Goal: Find specific page/section: Find specific page/section

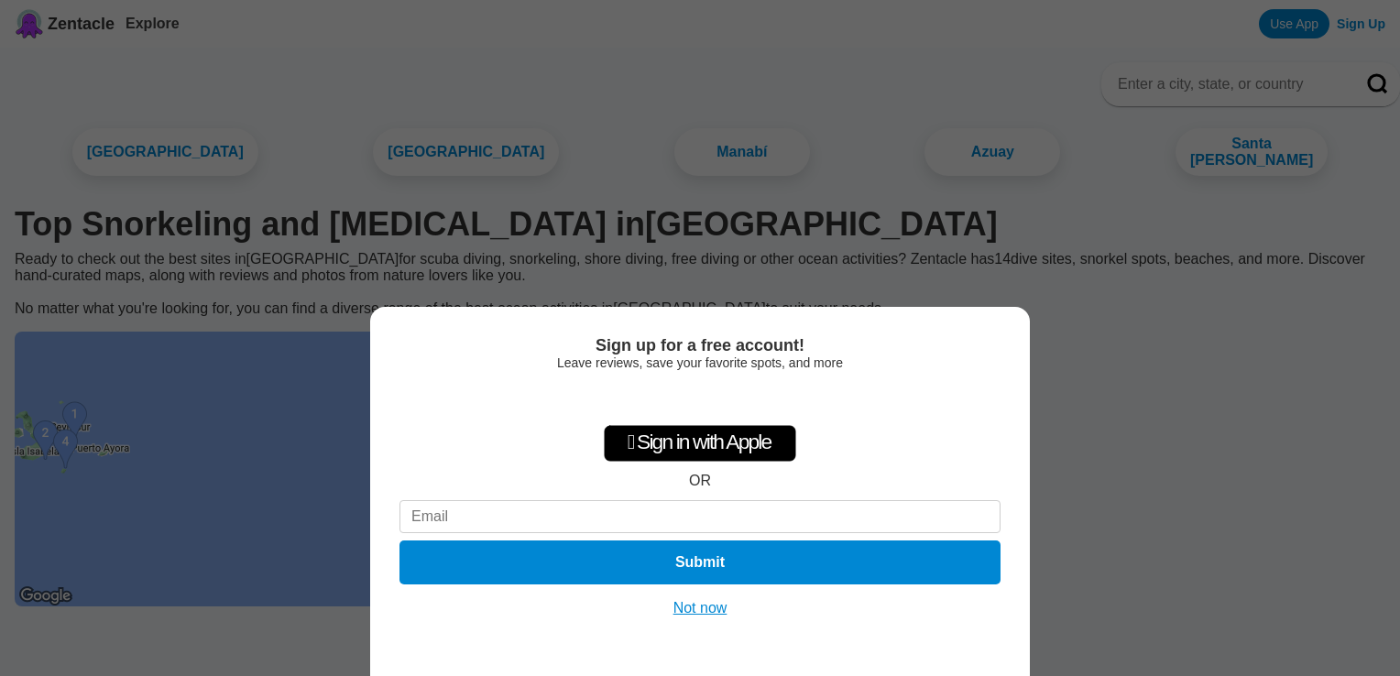
click at [722, 612] on button "Not now" at bounding box center [700, 608] width 65 height 18
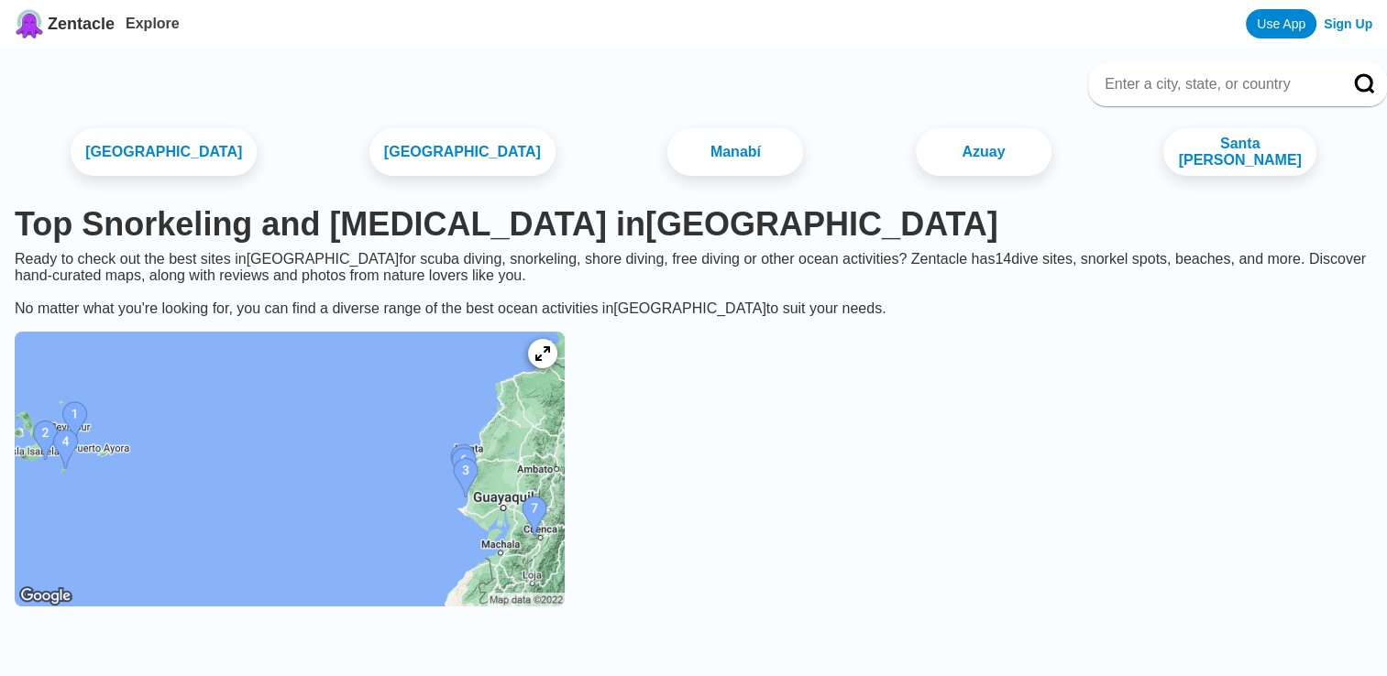
click at [443, 474] on img at bounding box center [290, 469] width 550 height 275
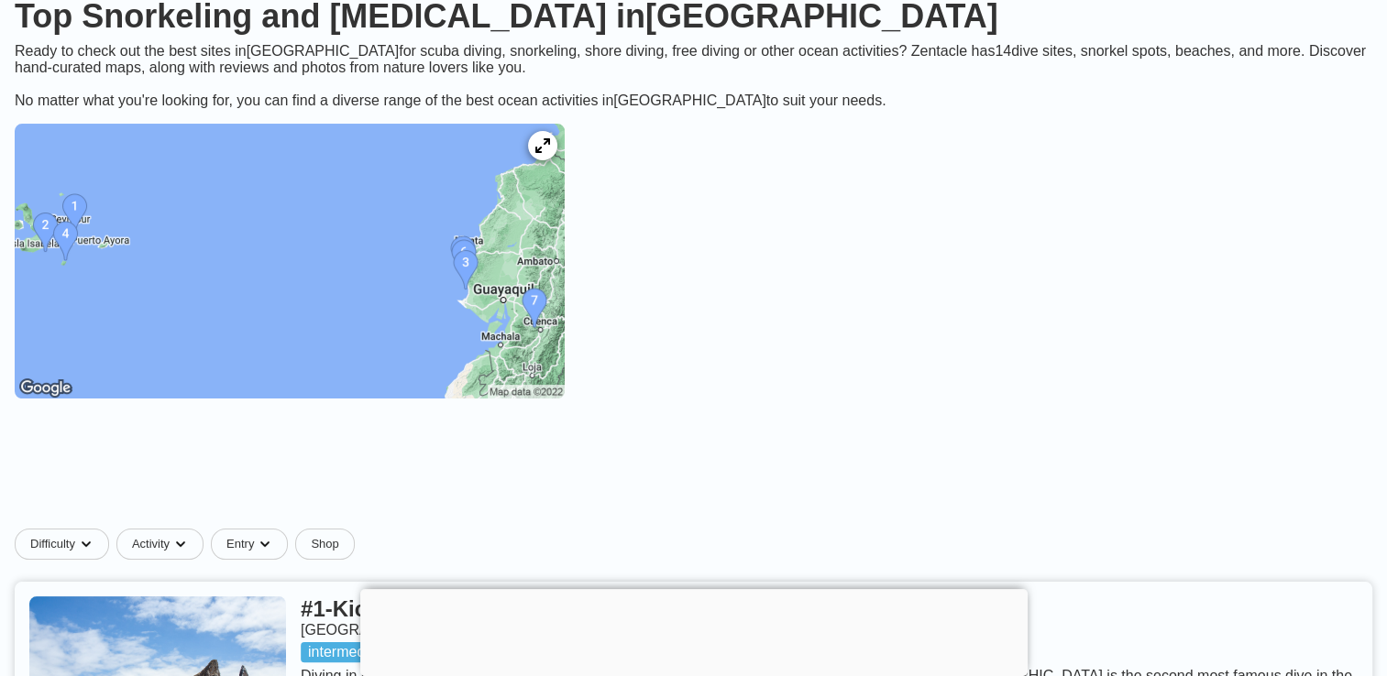
scroll to position [275, 0]
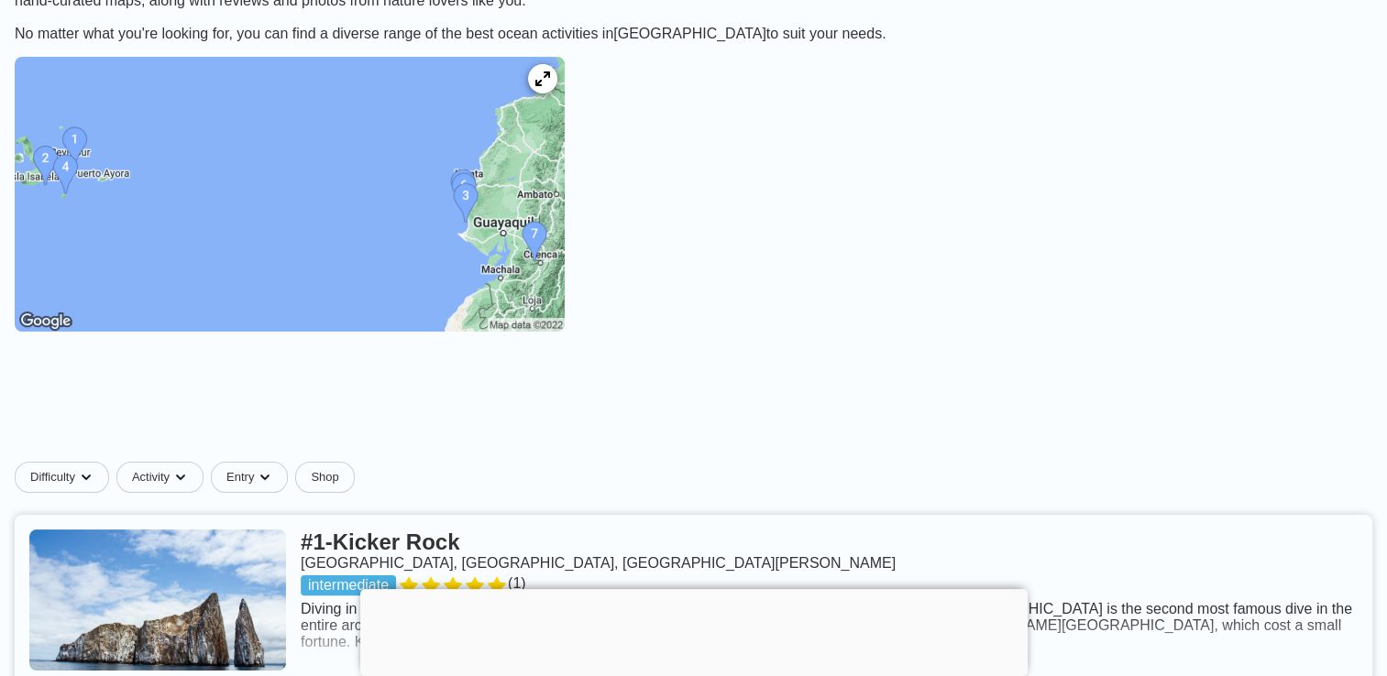
click at [562, 280] on img at bounding box center [290, 194] width 550 height 275
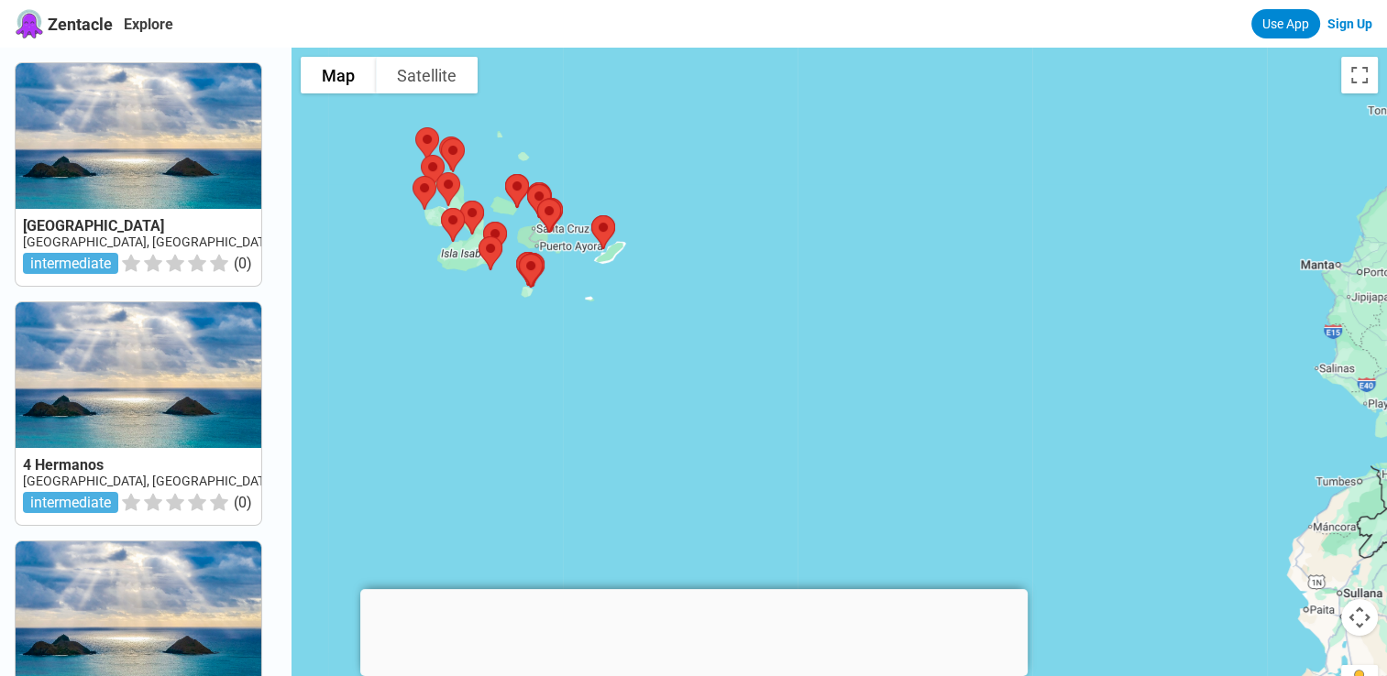
drag, startPoint x: 1140, startPoint y: 449, endPoint x: 822, endPoint y: 336, distance: 337.4
click at [822, 336] on div at bounding box center [838, 386] width 1095 height 676
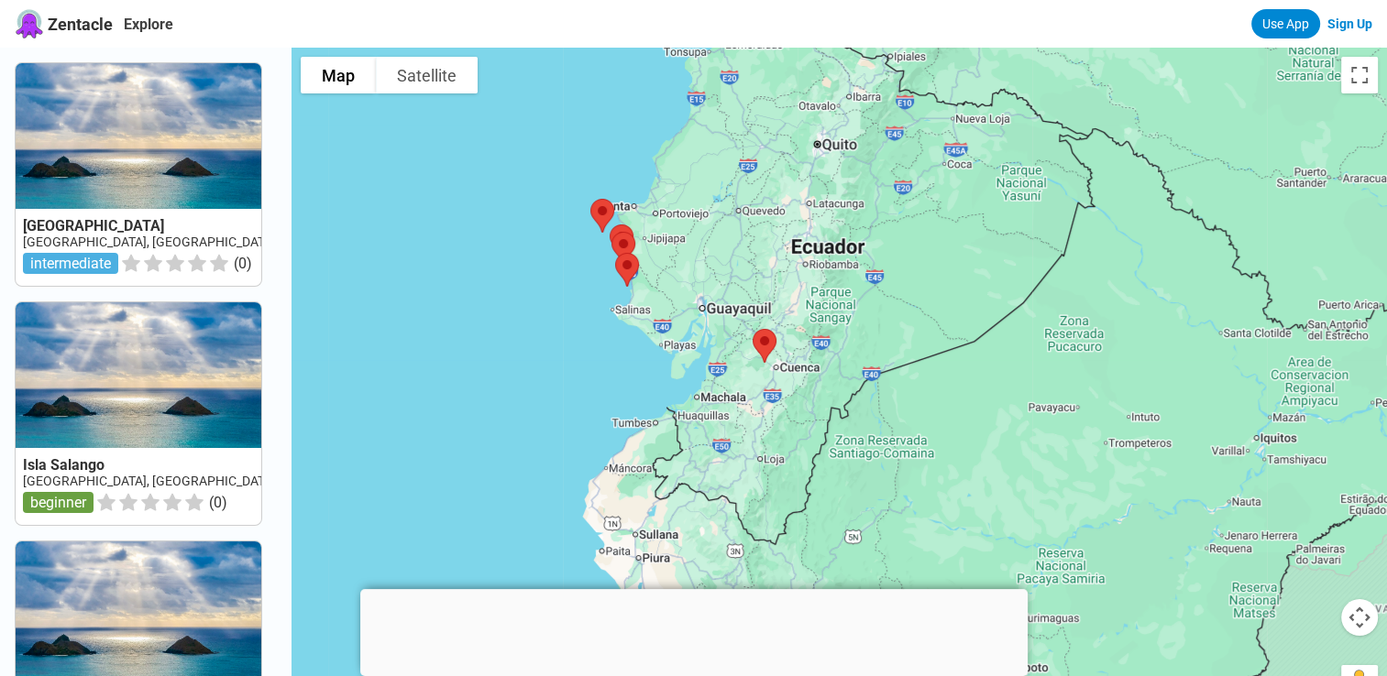
drag, startPoint x: 1163, startPoint y: 344, endPoint x: 728, endPoint y: 272, distance: 441.2
click at [728, 272] on div at bounding box center [838, 386] width 1095 height 676
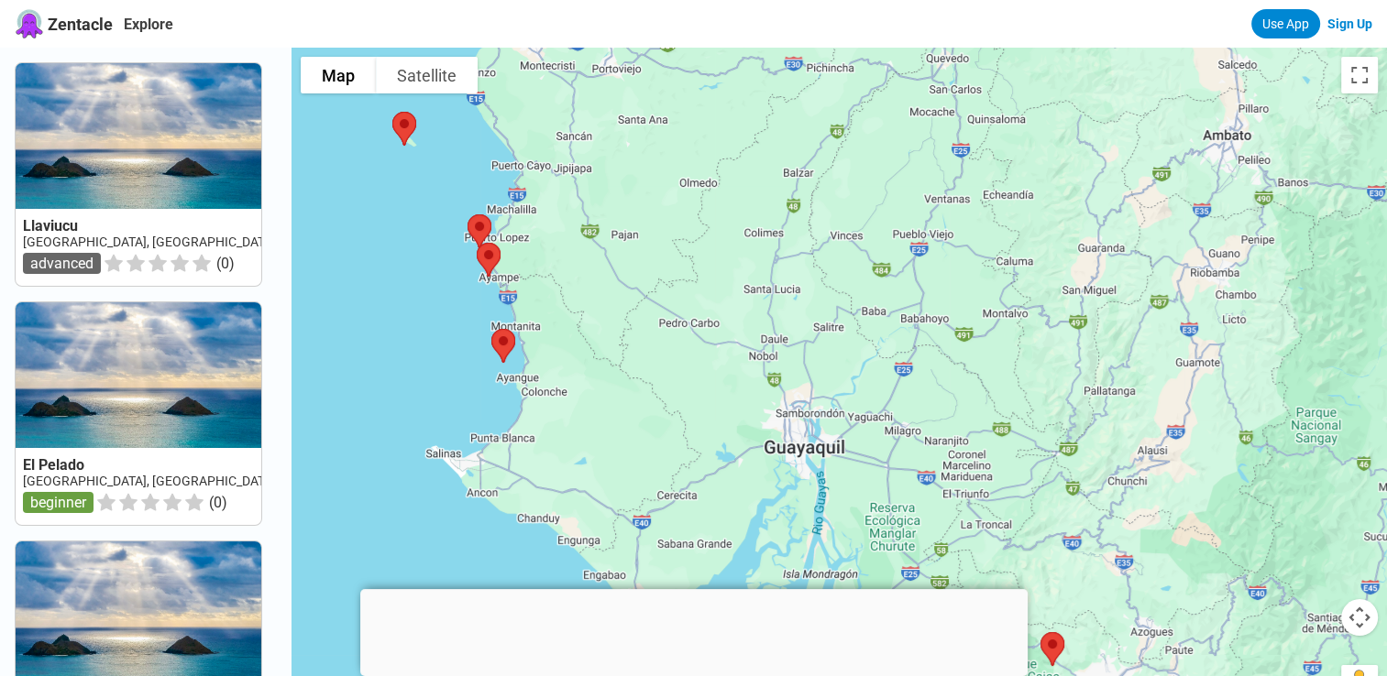
drag, startPoint x: 595, startPoint y: 269, endPoint x: 683, endPoint y: 405, distance: 161.7
click at [683, 405] on div at bounding box center [838, 386] width 1095 height 676
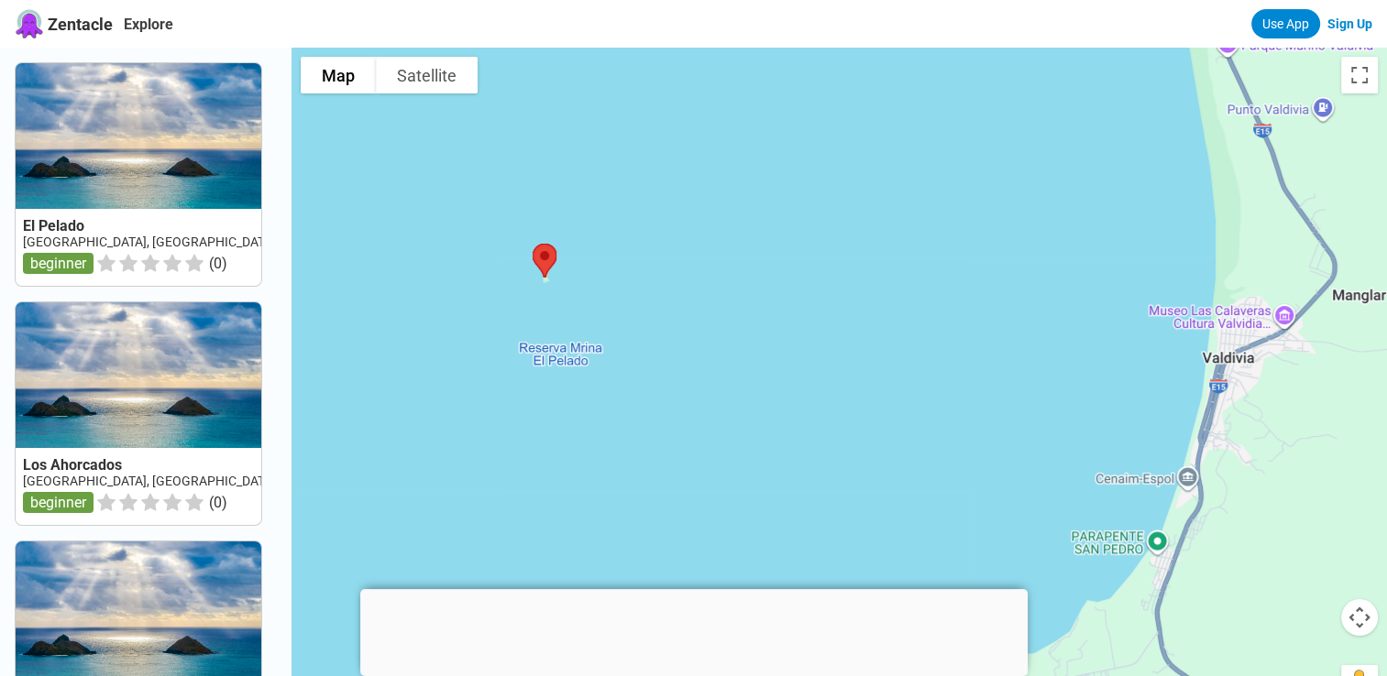
drag, startPoint x: 497, startPoint y: 461, endPoint x: 627, endPoint y: 316, distance: 194.7
click at [627, 316] on div at bounding box center [838, 386] width 1095 height 676
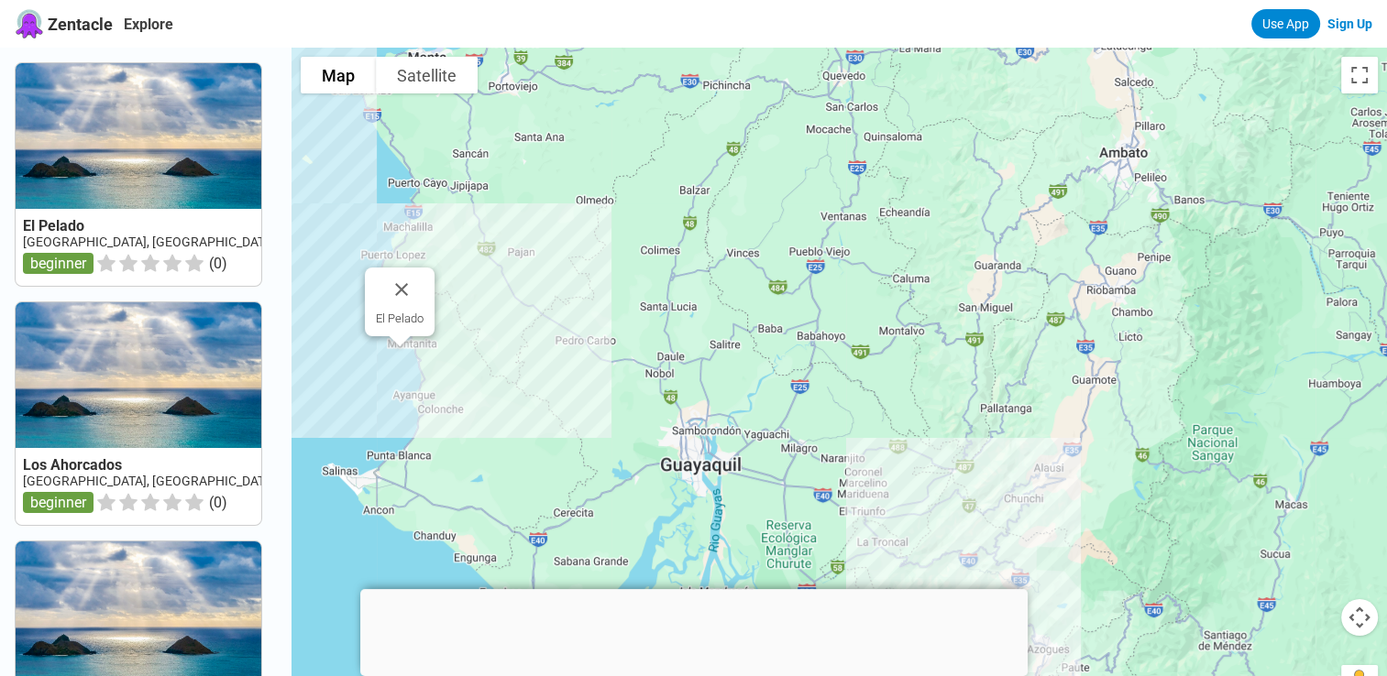
drag, startPoint x: 767, startPoint y: 324, endPoint x: 572, endPoint y: 398, distance: 208.5
click at [572, 398] on div "El Pelado" at bounding box center [838, 386] width 1095 height 676
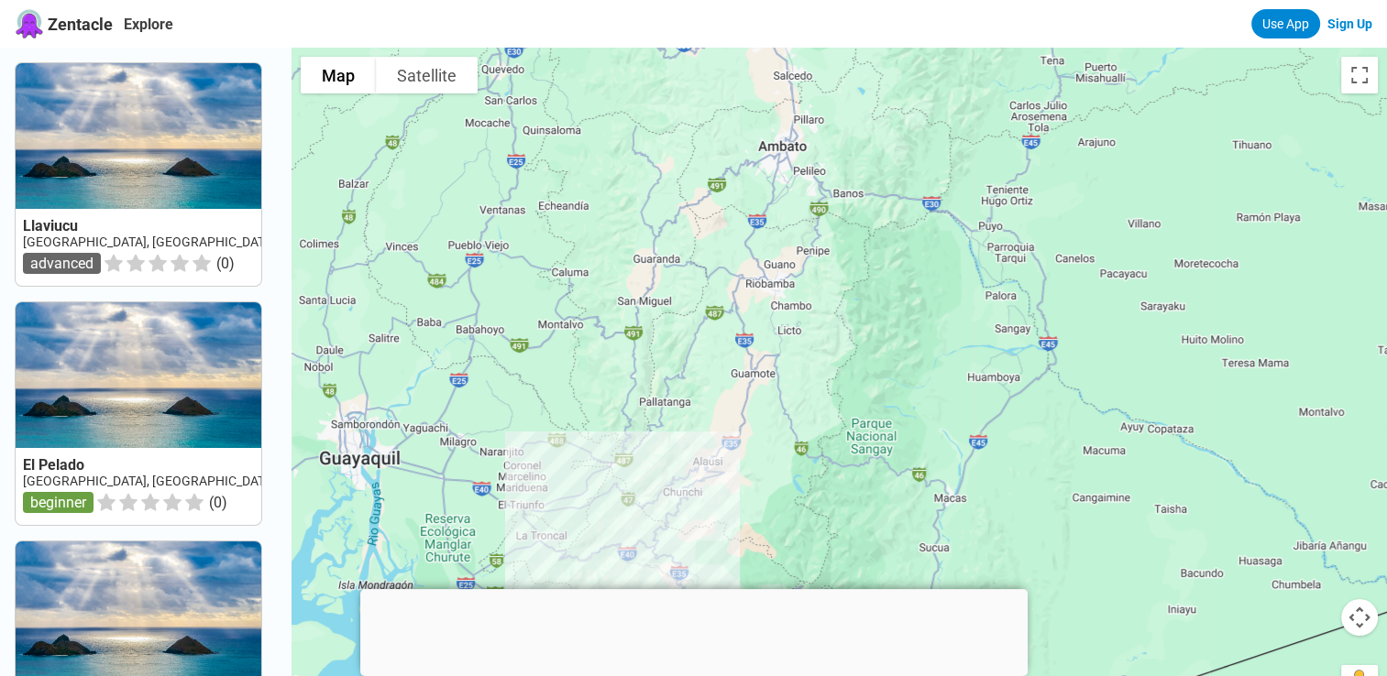
drag, startPoint x: 1001, startPoint y: 379, endPoint x: 657, endPoint y: 373, distance: 343.7
click at [657, 373] on div "El Pelado" at bounding box center [838, 386] width 1095 height 676
